Goal: Check status: Check status

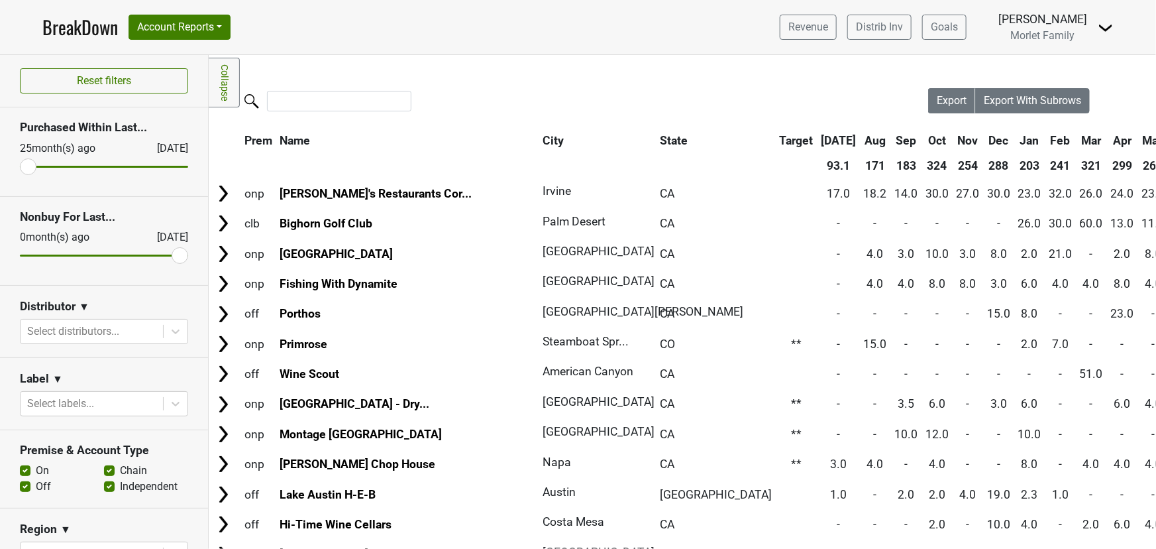
click at [99, 23] on link "BreakDown" at bounding box center [80, 27] width 76 height 28
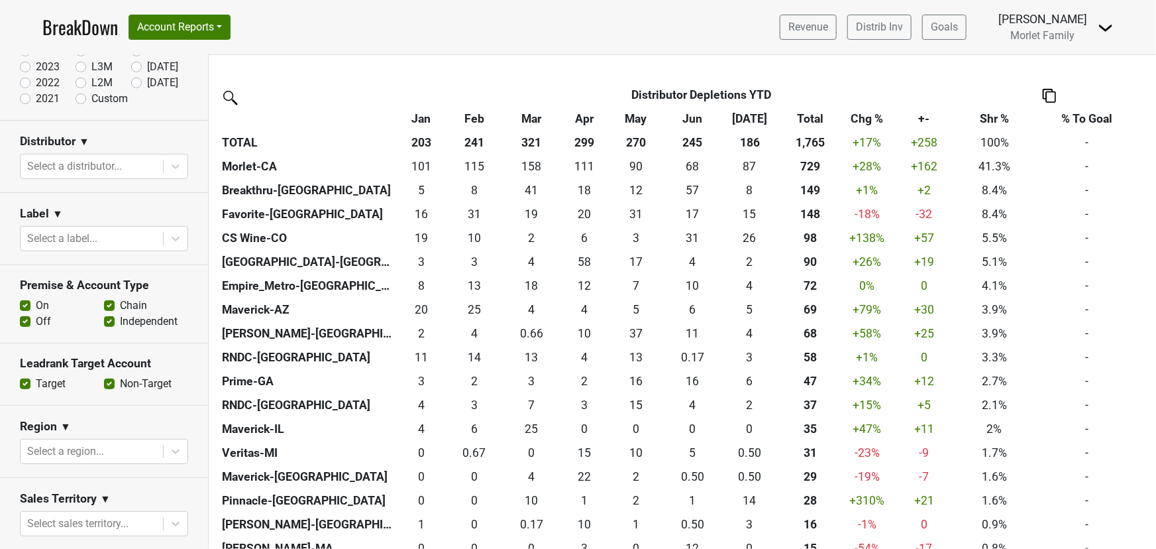
scroll to position [60, 0]
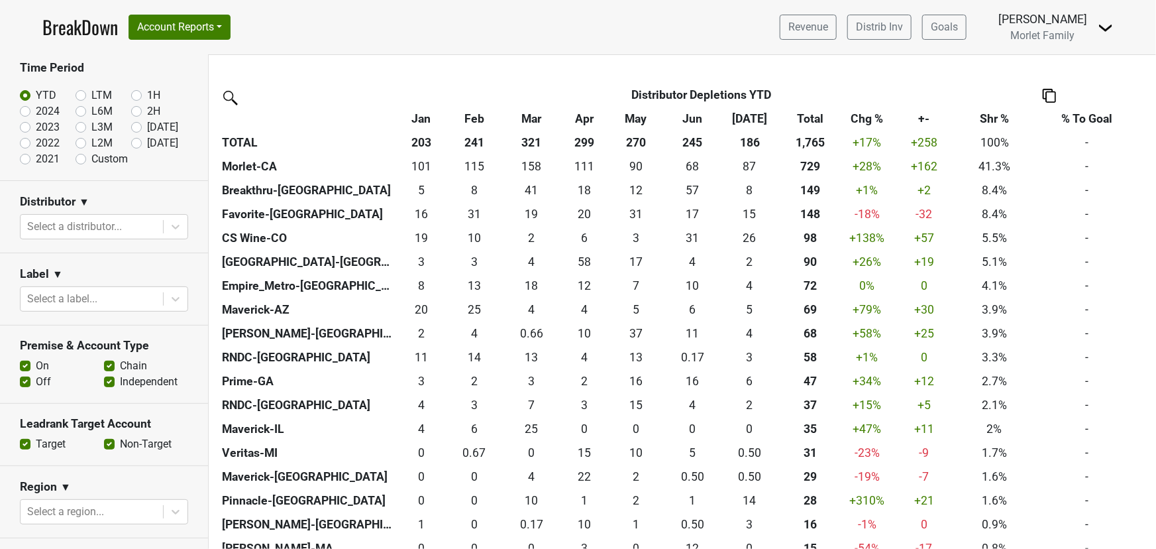
click at [36, 106] on label "2024" at bounding box center [48, 111] width 24 height 16
click at [25, 106] on input "2024" at bounding box center [46, 109] width 53 height 13
radio input "true"
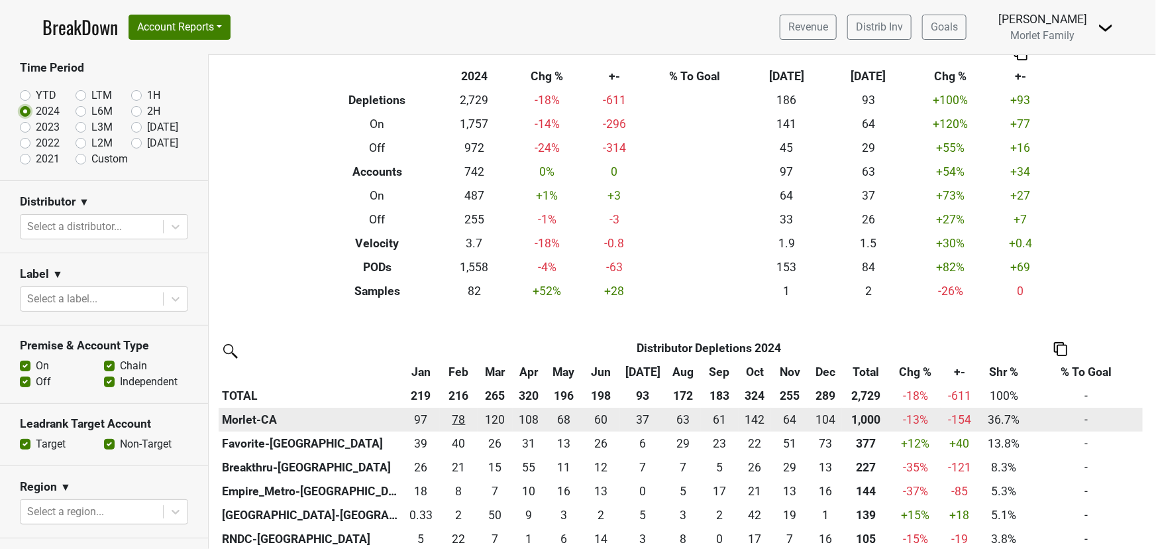
scroll to position [120, 0]
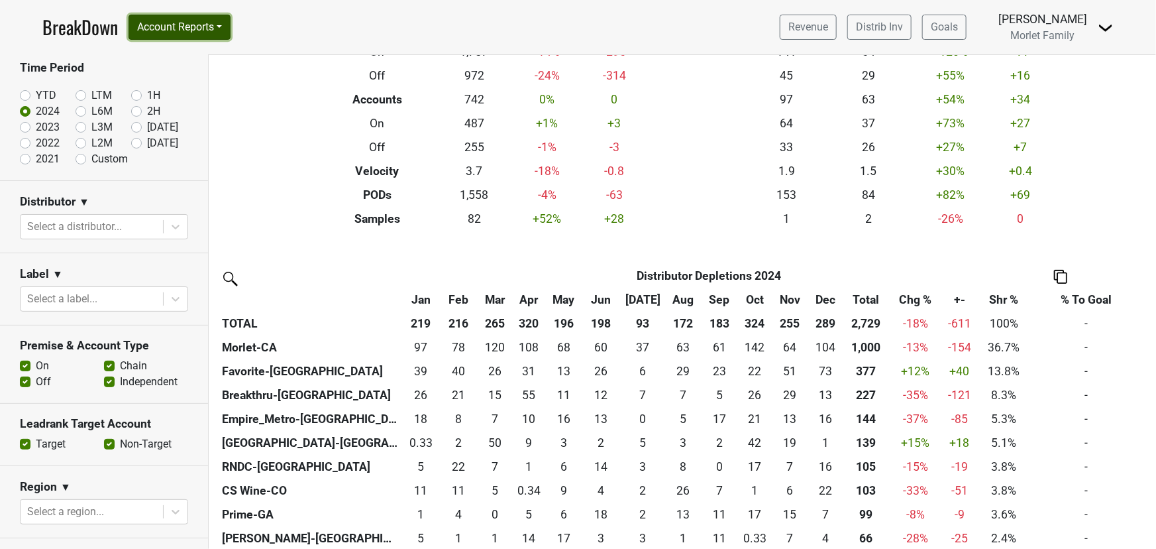
click at [187, 23] on button "Account Reports" at bounding box center [180, 27] width 102 height 25
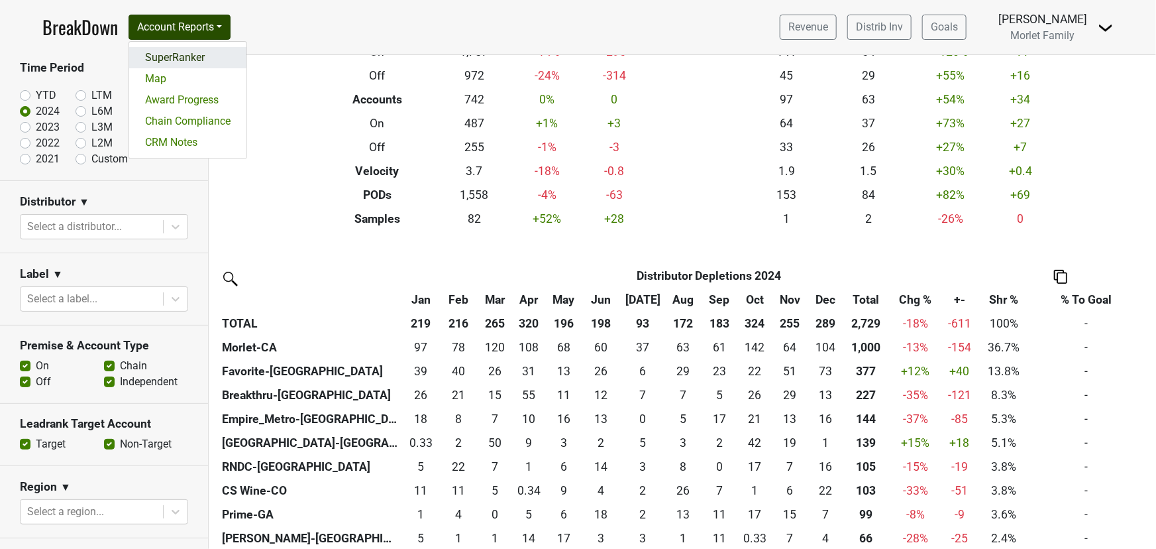
click at [178, 54] on link "SuperRanker" at bounding box center [187, 57] width 117 height 21
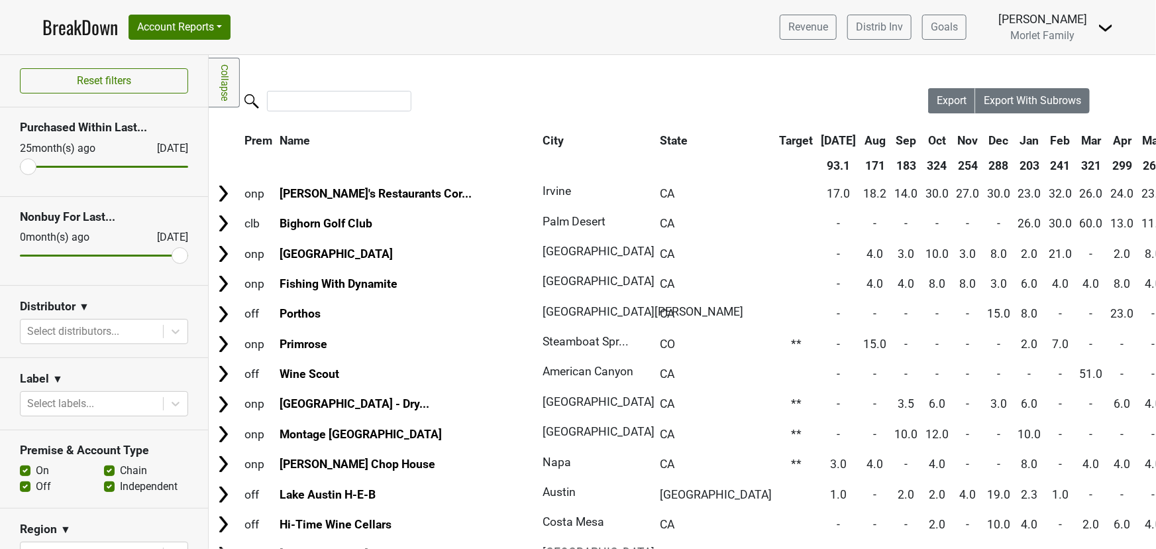
click at [172, 331] on icon at bounding box center [176, 331] width 8 height 5
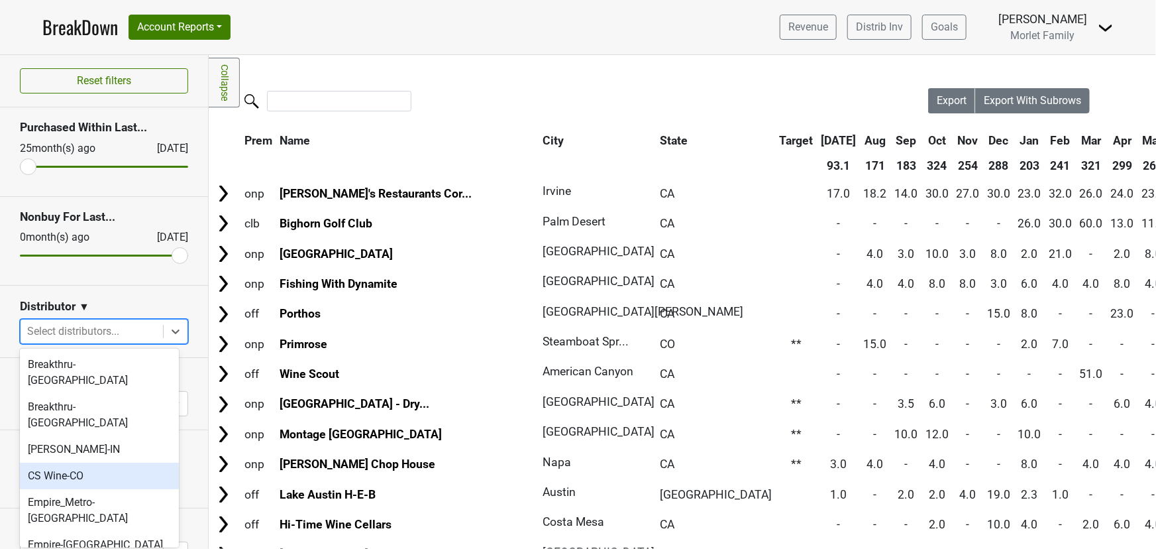
scroll to position [60, 0]
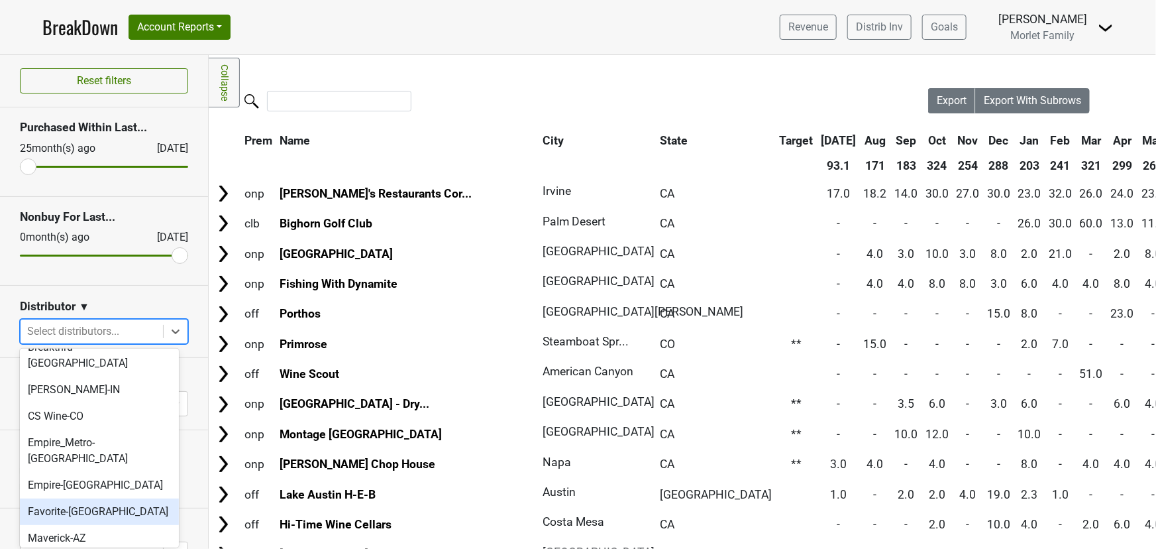
click at [99, 498] on div "Favorite-[GEOGRAPHIC_DATA]" at bounding box center [99, 511] width 159 height 27
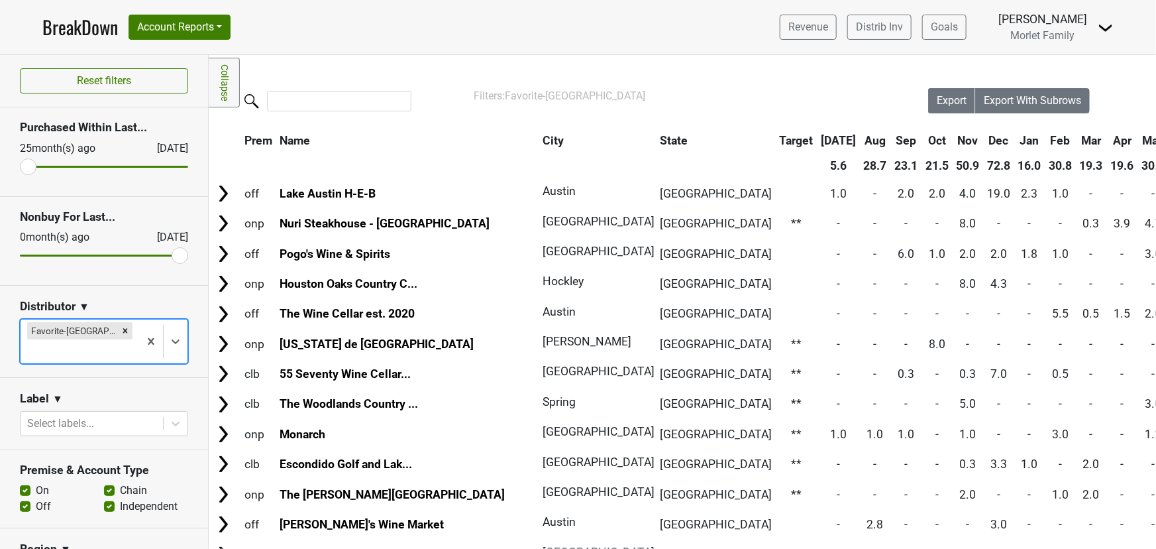
click at [78, 35] on link "BreakDown" at bounding box center [80, 27] width 76 height 28
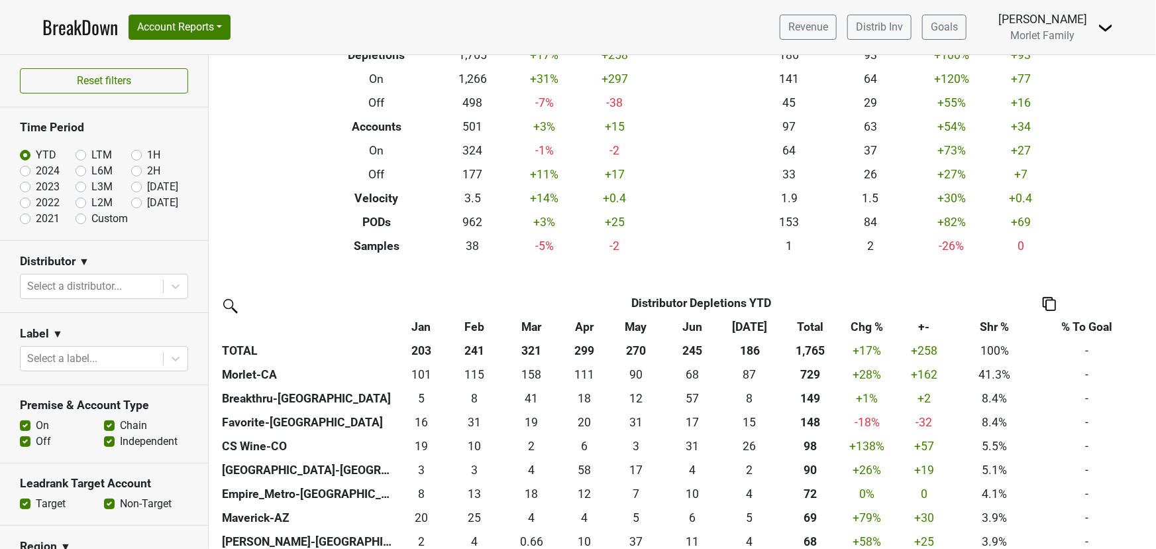
scroll to position [301, 0]
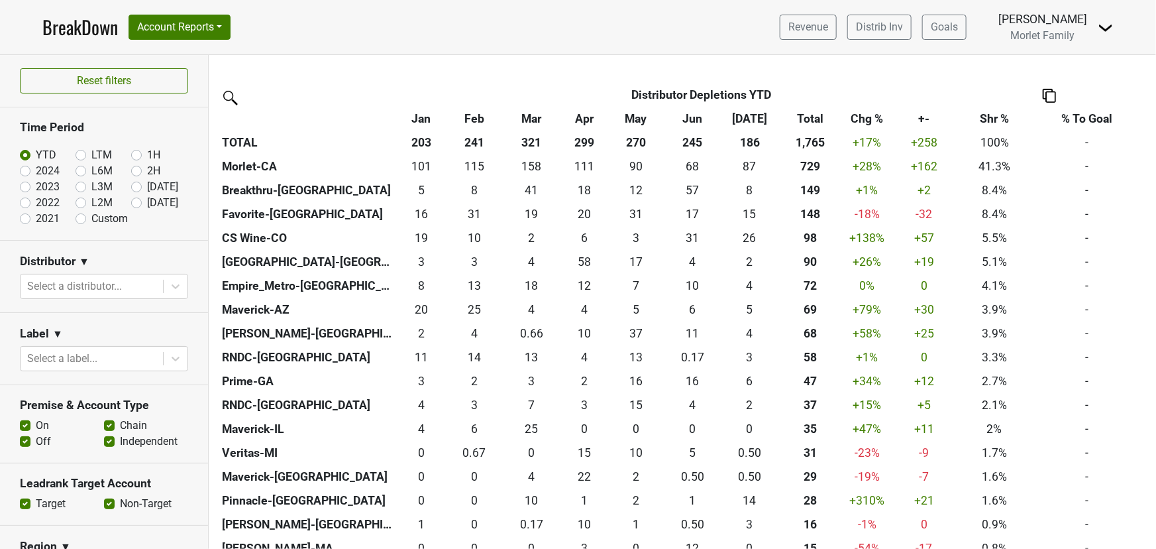
click at [36, 172] on label "2024" at bounding box center [48, 171] width 24 height 16
click at [24, 172] on input "2024" at bounding box center [46, 169] width 53 height 13
radio input "true"
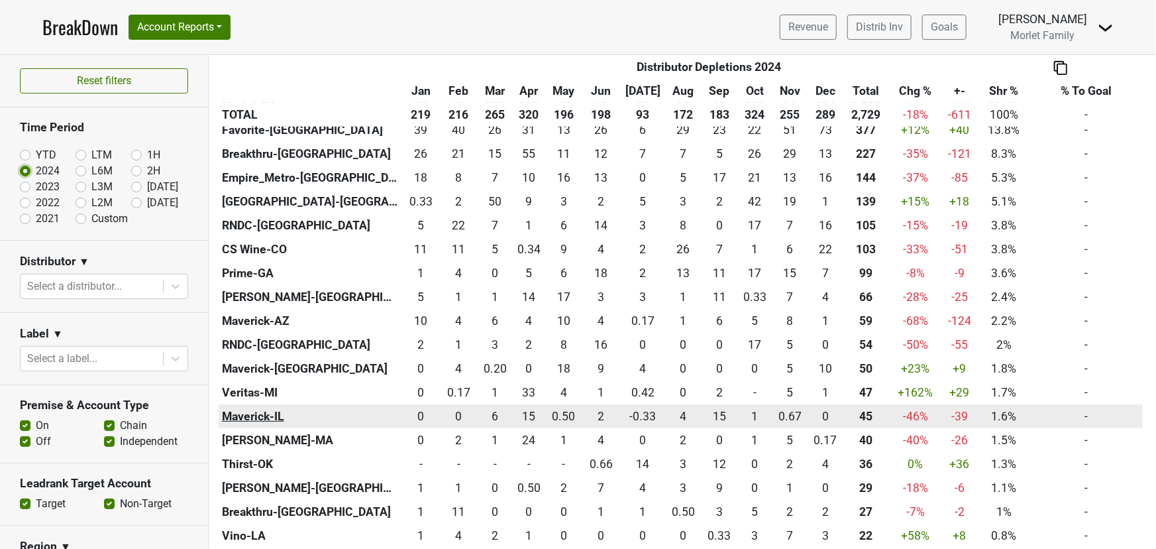
scroll to position [421, 0]
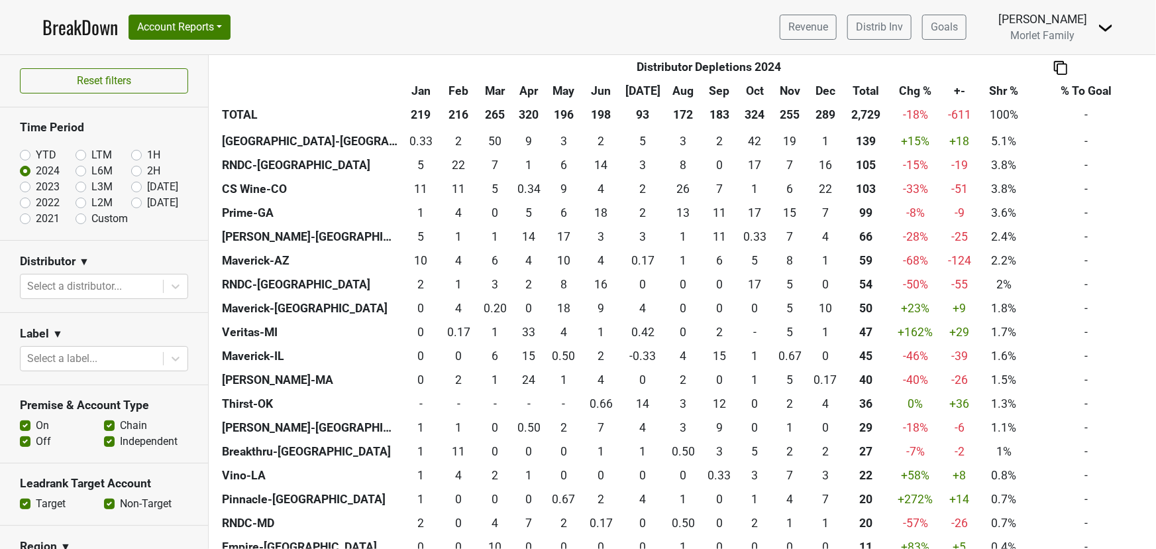
click at [36, 154] on label "YTD" at bounding box center [46, 155] width 21 height 16
click at [24, 154] on input "YTD" at bounding box center [46, 153] width 53 height 13
radio input "true"
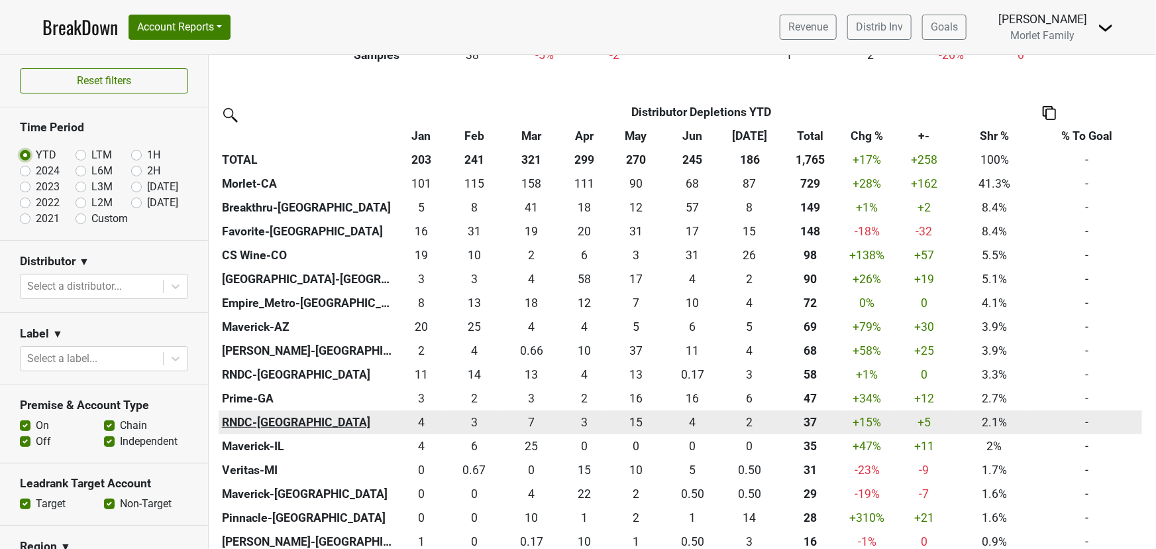
scroll to position [301, 0]
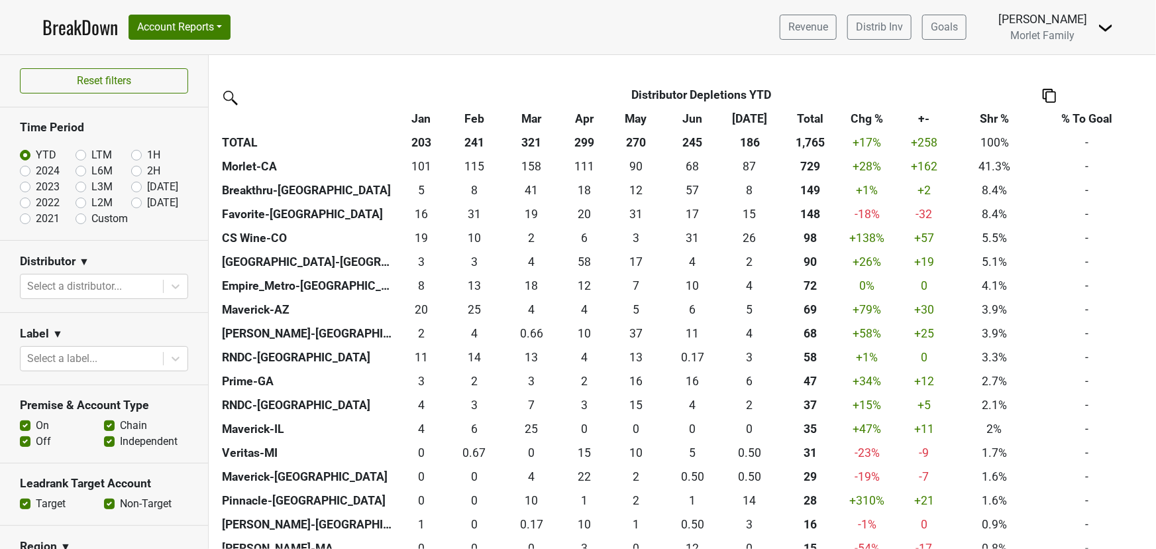
click at [36, 172] on label "2024" at bounding box center [48, 171] width 24 height 16
click at [25, 172] on input "2024" at bounding box center [46, 169] width 53 height 13
radio input "true"
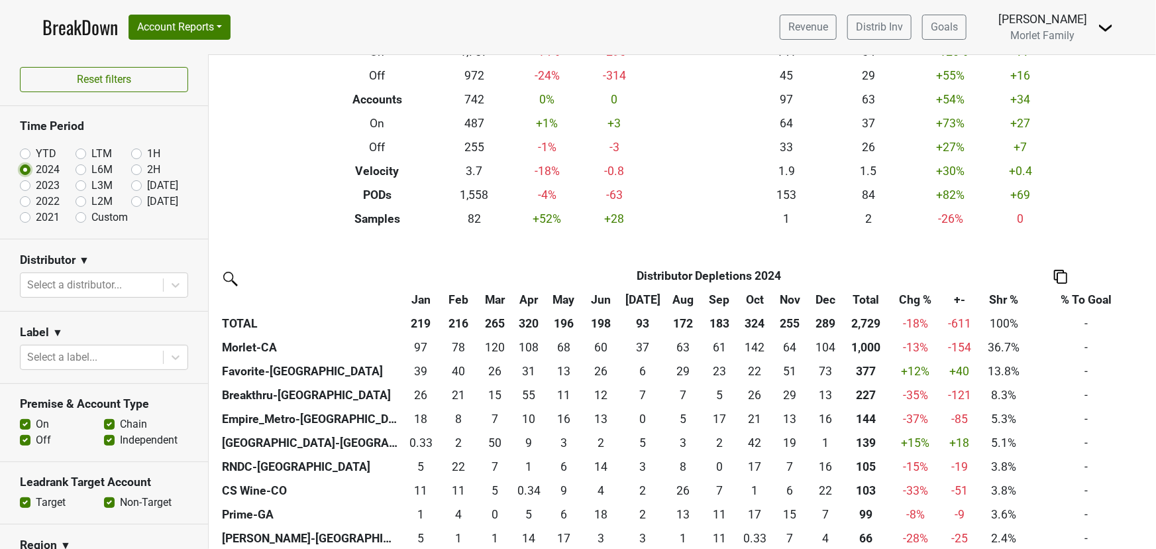
scroll to position [0, 0]
click at [36, 185] on label "2023" at bounding box center [48, 187] width 24 height 16
click at [27, 185] on input "2023" at bounding box center [46, 185] width 53 height 13
radio input "true"
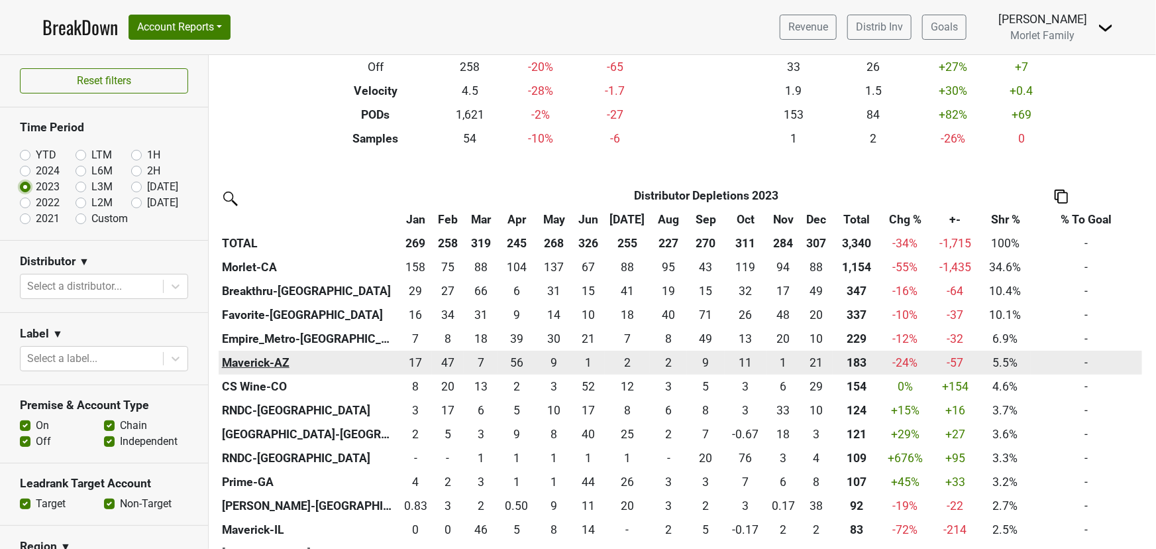
scroll to position [241, 0]
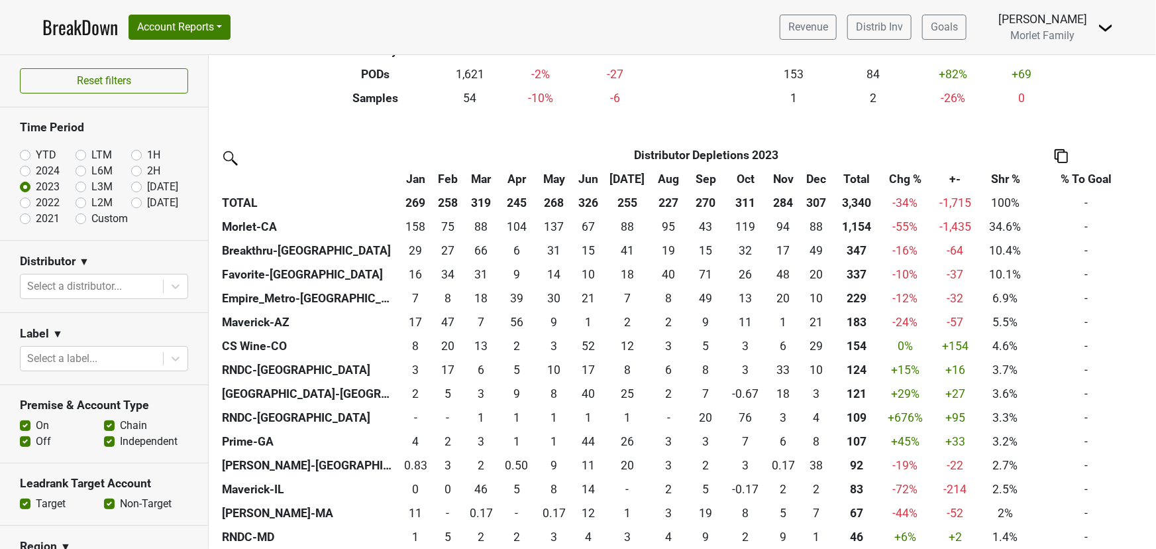
click at [36, 205] on label "2022" at bounding box center [48, 203] width 24 height 16
click at [28, 205] on input "2022" at bounding box center [46, 201] width 53 height 13
radio input "true"
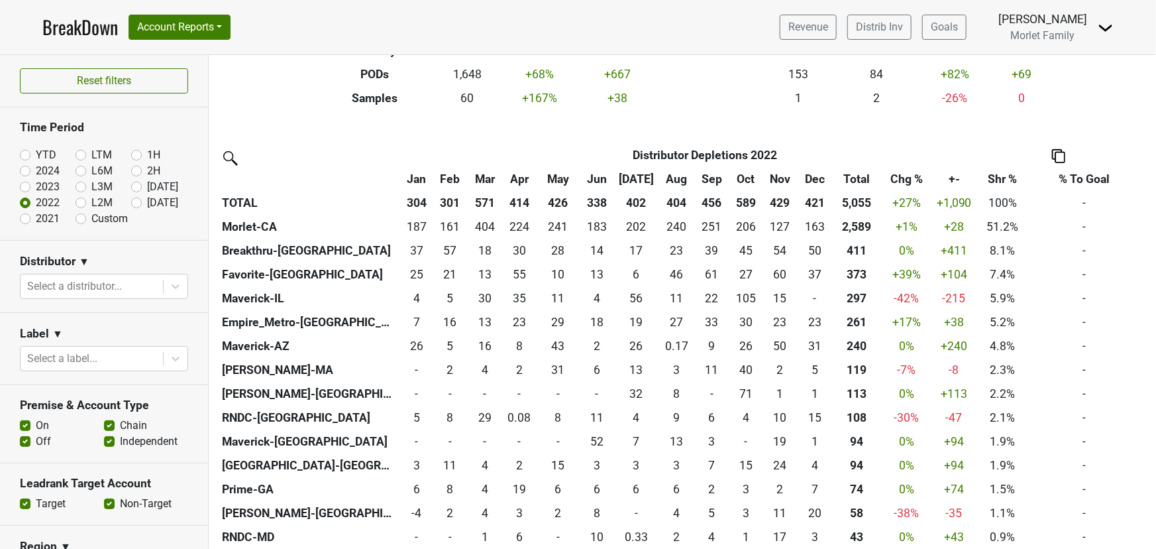
click at [36, 217] on label "2021" at bounding box center [48, 219] width 24 height 16
click at [23, 217] on input "2021" at bounding box center [46, 217] width 53 height 13
radio input "true"
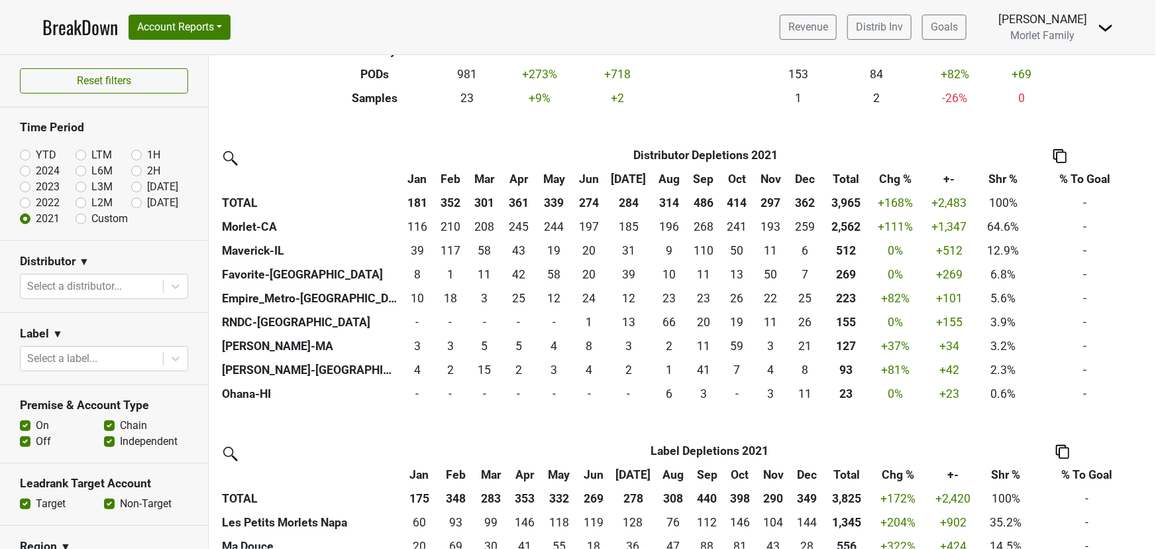
click at [36, 199] on label "2022" at bounding box center [48, 203] width 24 height 16
click at [27, 199] on input "2022" at bounding box center [46, 201] width 53 height 13
radio input "true"
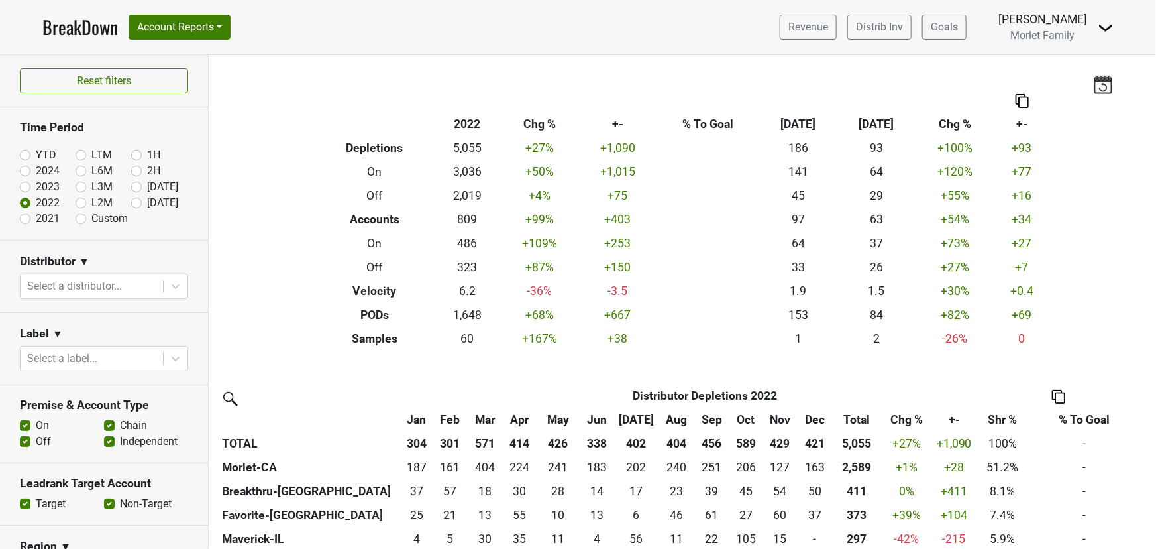
click at [36, 184] on label "2023" at bounding box center [48, 187] width 24 height 16
click at [24, 184] on input "2023" at bounding box center [46, 185] width 53 height 13
radio input "true"
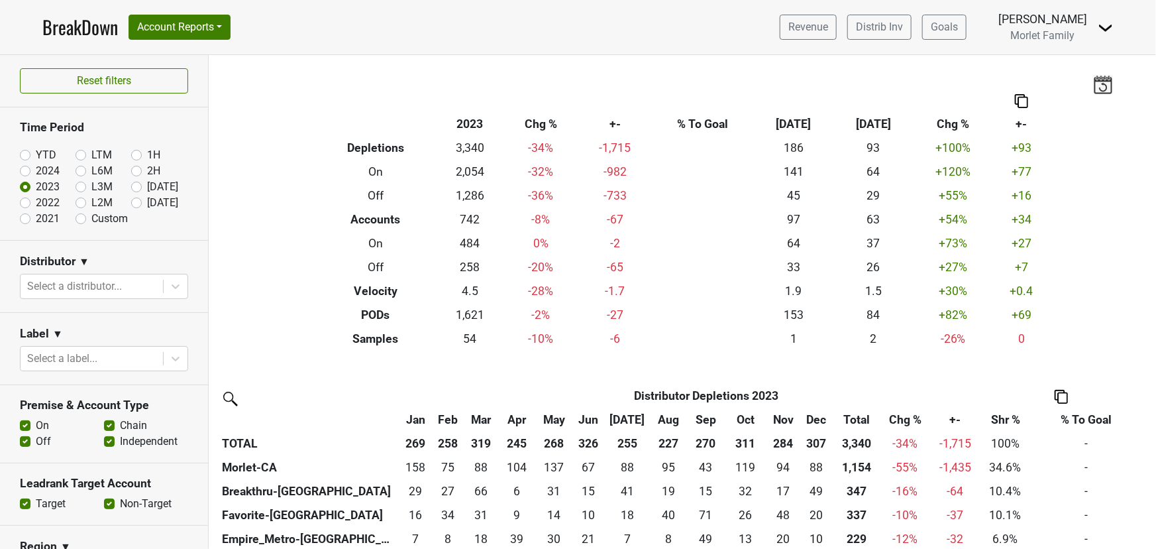
click at [36, 202] on label "2022" at bounding box center [48, 203] width 24 height 16
click at [23, 202] on input "2022" at bounding box center [46, 201] width 53 height 13
radio input "true"
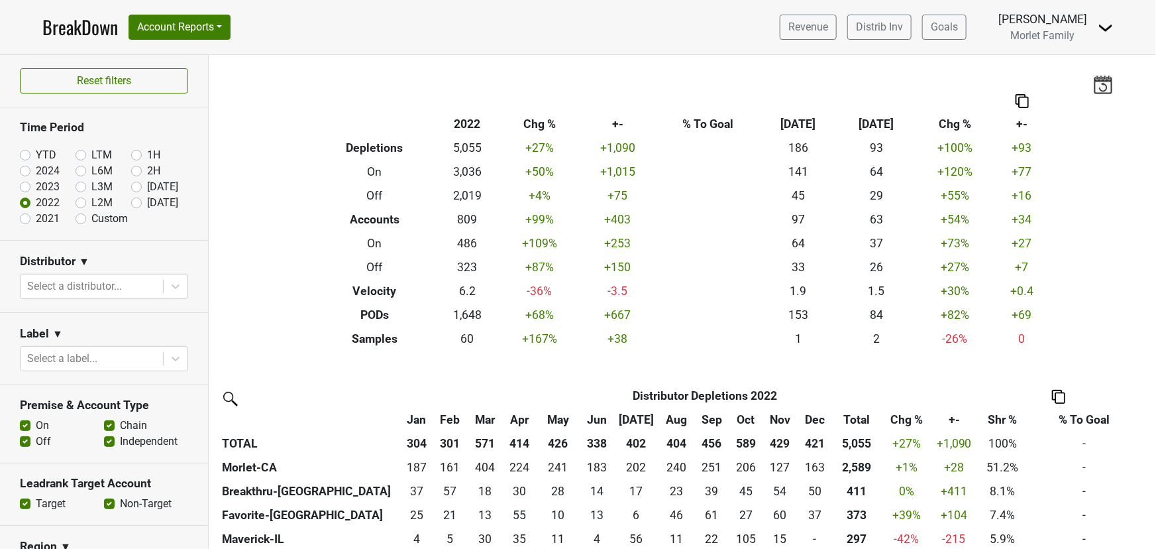
click at [36, 171] on label "2024" at bounding box center [48, 171] width 24 height 16
click at [23, 171] on input "2024" at bounding box center [46, 169] width 53 height 13
radio input "true"
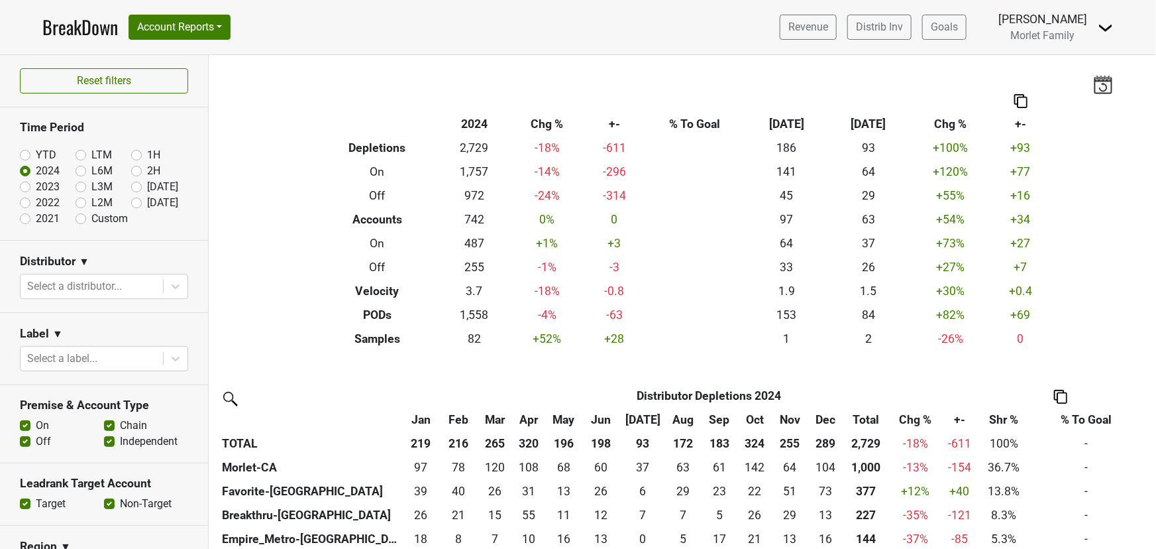
click at [36, 152] on label "YTD" at bounding box center [46, 155] width 21 height 16
click at [25, 152] on input "YTD" at bounding box center [46, 153] width 53 height 13
radio input "true"
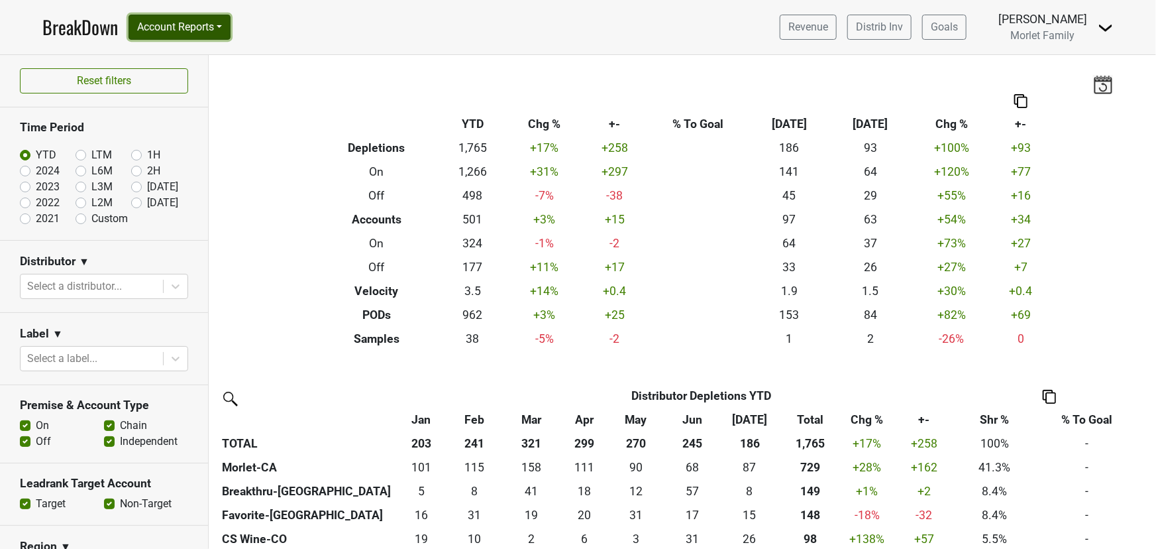
click at [201, 24] on button "Account Reports" at bounding box center [180, 27] width 102 height 25
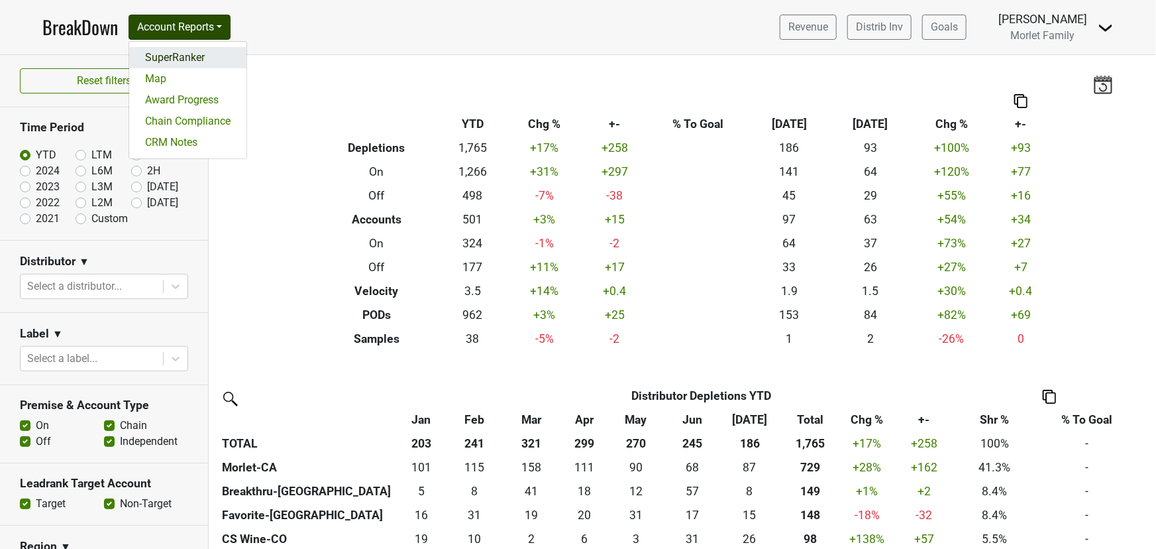
click at [187, 58] on link "SuperRanker" at bounding box center [187, 57] width 117 height 21
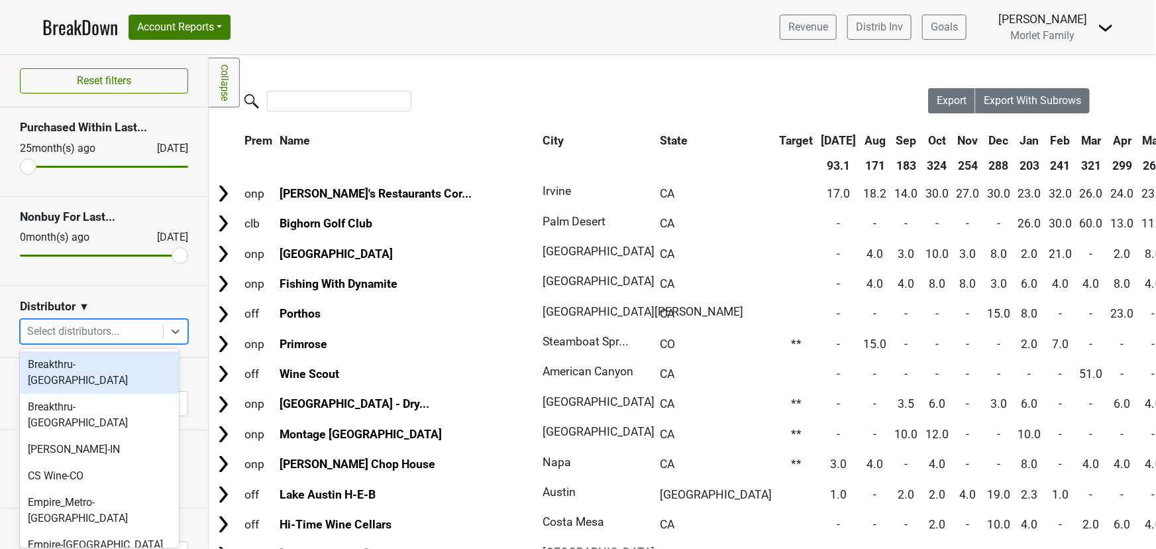
click at [172, 332] on icon at bounding box center [175, 331] width 13 height 13
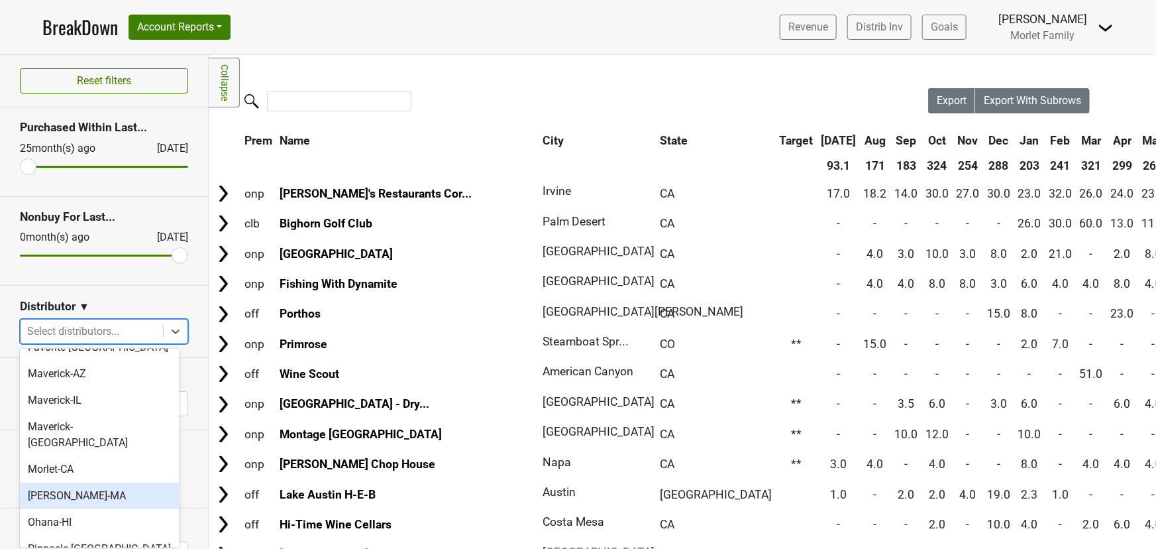
scroll to position [301, 0]
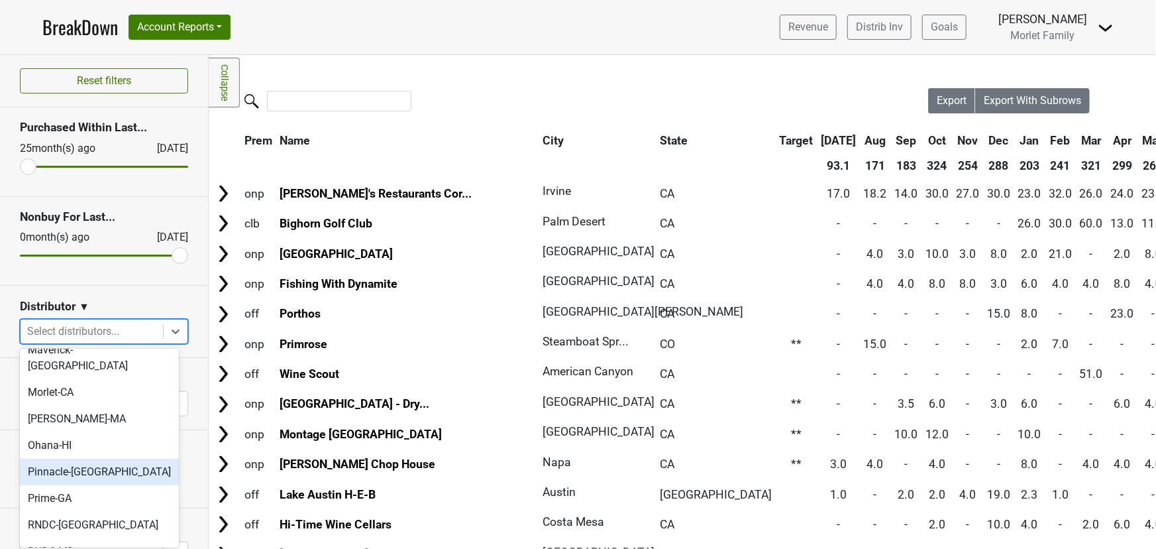
click at [83, 458] on div "Pinnacle-MO" at bounding box center [99, 471] width 159 height 27
